Goal: Leave review/rating

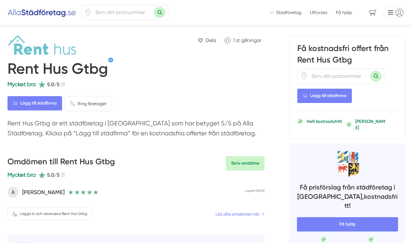
click at [63, 84] on span "(1)" at bounding box center [63, 85] width 4 height 8
click at [32, 85] on span "Mycket bra" at bounding box center [21, 84] width 28 height 7
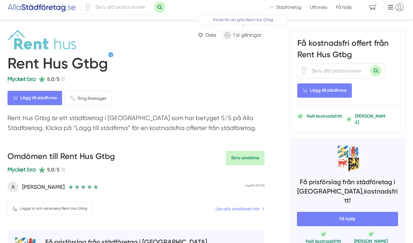
click at [246, 36] on span "st gillningar" at bounding box center [249, 35] width 26 height 6
click at [245, 36] on span "st gillningar" at bounding box center [249, 35] width 26 height 6
click at [224, 36] on icon "Klicka för att gilla Rent Hus Gtbg" at bounding box center [226, 35] width 6 height 6
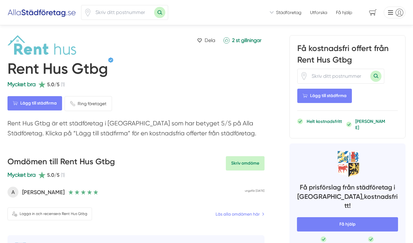
scroll to position [0, 0]
click at [239, 40] on span "st gillningar" at bounding box center [249, 40] width 26 height 6
click at [225, 42] on icon "Klicka för att gilla Rent Hus Gtbg" at bounding box center [226, 40] width 3 height 3
click at [233, 36] on link "2 st gillningar" at bounding box center [242, 40] width 44 height 10
click at [256, 38] on span "st gillningar" at bounding box center [249, 40] width 26 height 6
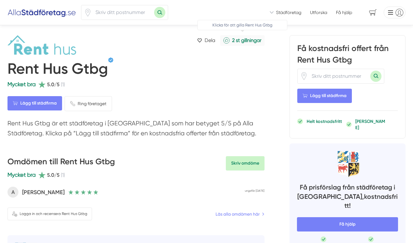
click at [260, 40] on span "st gillningar" at bounding box center [249, 40] width 26 height 6
click at [258, 60] on div "Rent Hus Gtbg" at bounding box center [135, 68] width 257 height 23
